Goal: Task Accomplishment & Management: Manage account settings

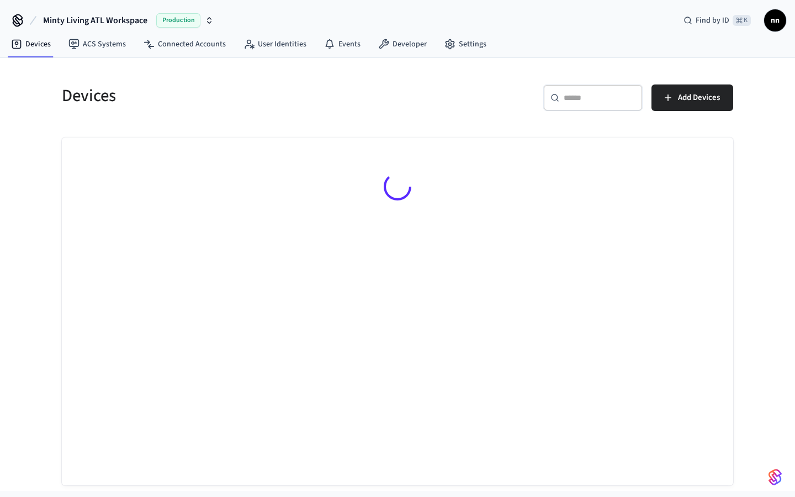
click at [566, 98] on input "text" at bounding box center [600, 97] width 72 height 11
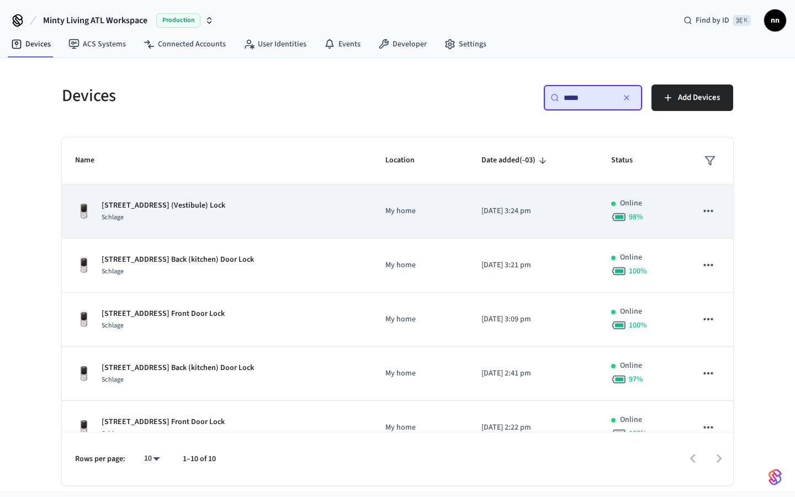
type input "****"
click at [225, 213] on div "Schlage" at bounding box center [164, 217] width 124 height 12
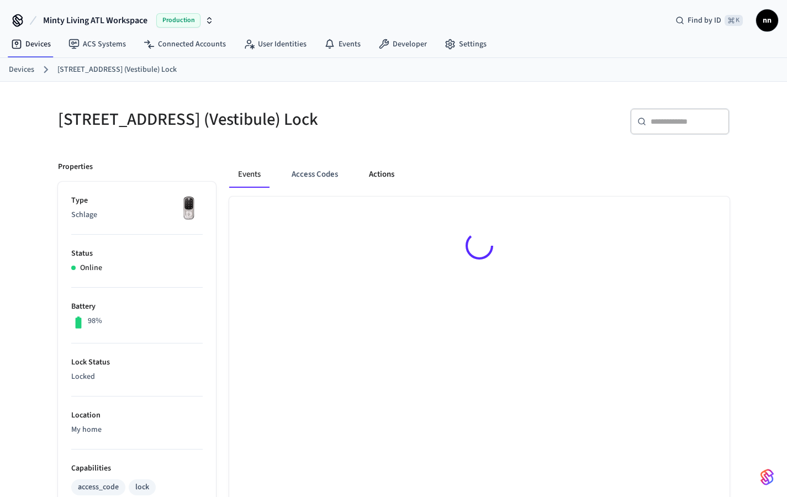
click at [389, 178] on button "Actions" at bounding box center [381, 174] width 43 height 27
click at [310, 188] on button "Access Codes" at bounding box center [315, 174] width 64 height 27
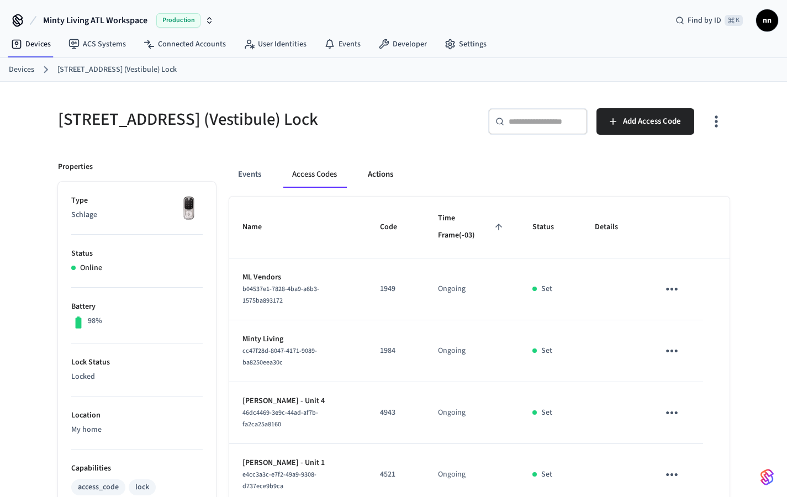
click at [384, 186] on button "Actions" at bounding box center [380, 174] width 43 height 27
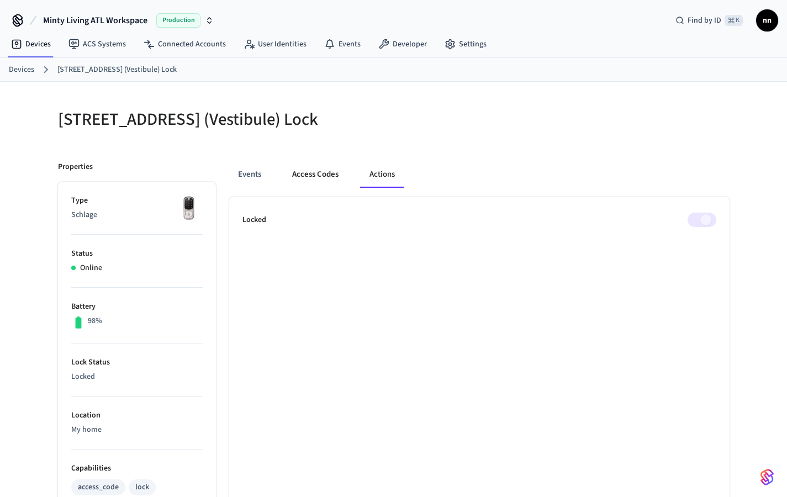
click at [323, 181] on button "Access Codes" at bounding box center [315, 174] width 64 height 27
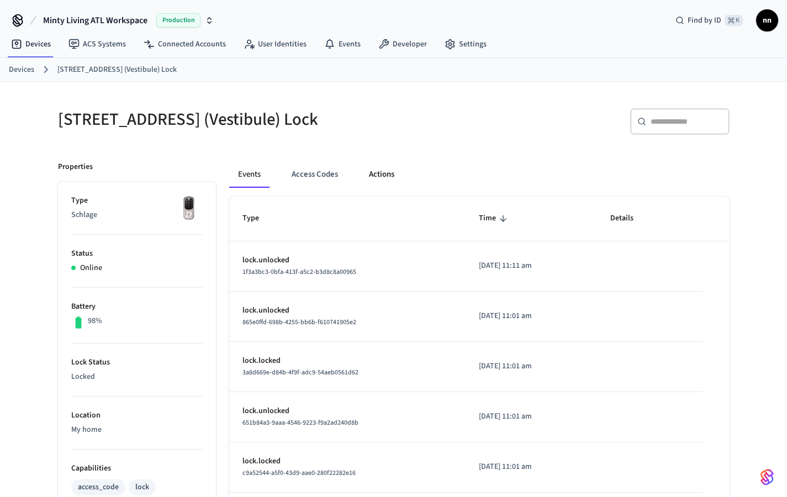
click at [388, 185] on button "Actions" at bounding box center [381, 174] width 43 height 27
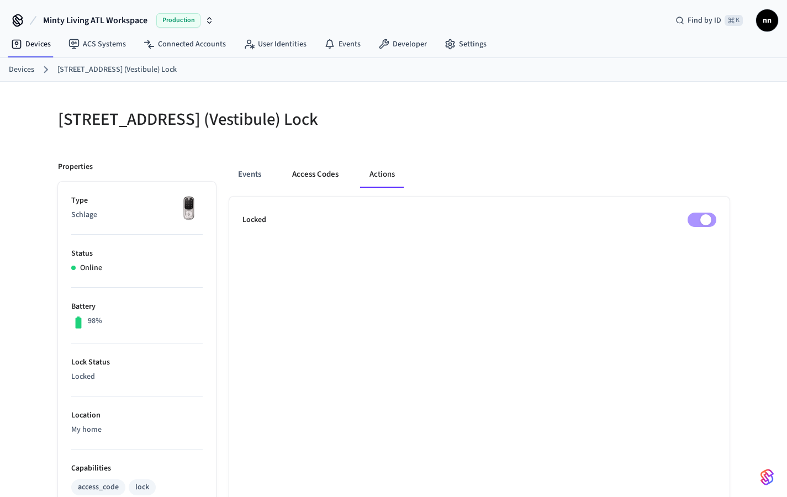
click at [316, 187] on button "Access Codes" at bounding box center [315, 174] width 64 height 27
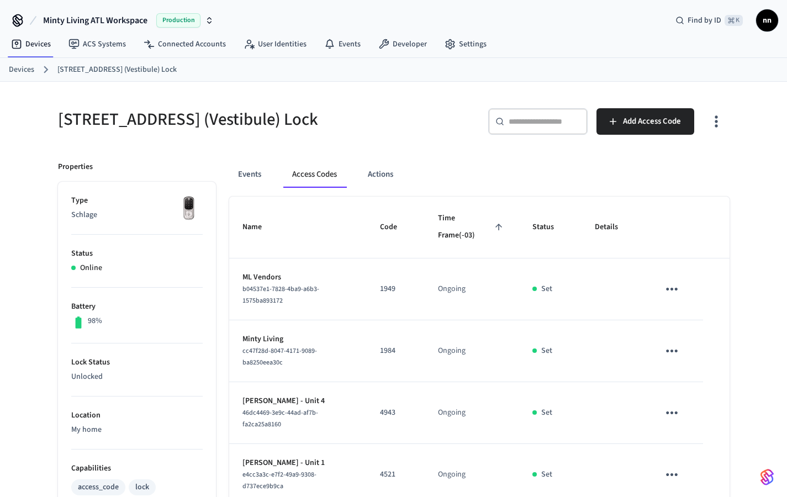
click at [25, 68] on link "Devices" at bounding box center [21, 70] width 25 height 12
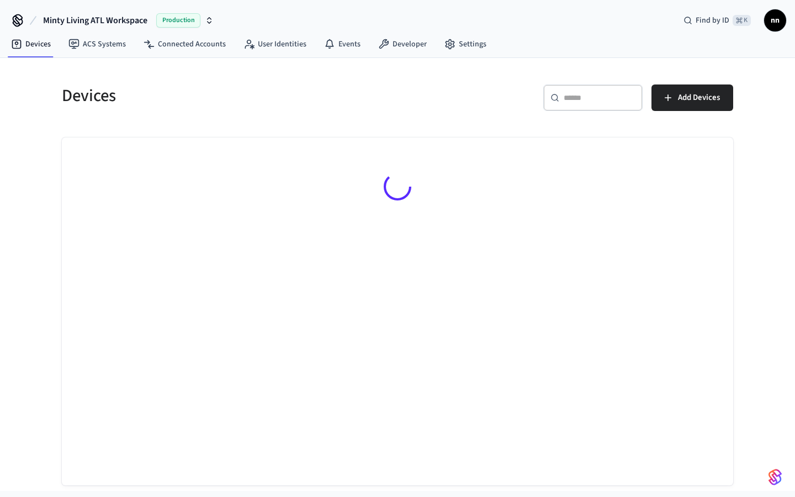
click at [584, 103] on div "​ ​" at bounding box center [592, 97] width 99 height 27
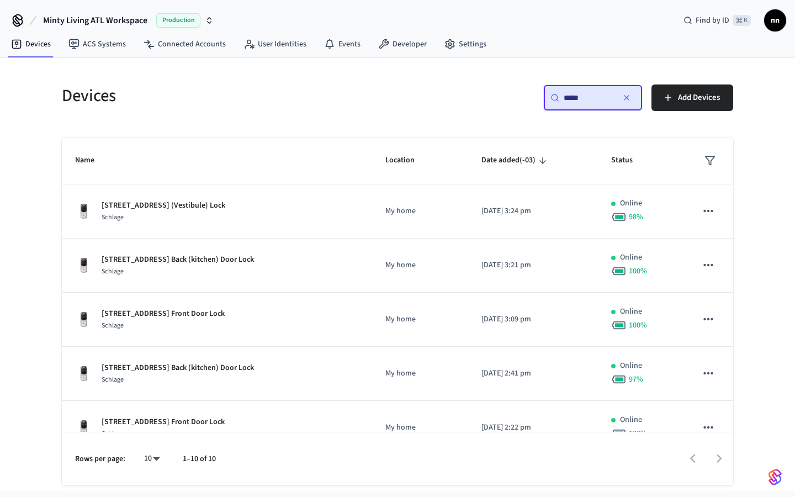
type input "****"
